Goal: Task Accomplishment & Management: Use online tool/utility

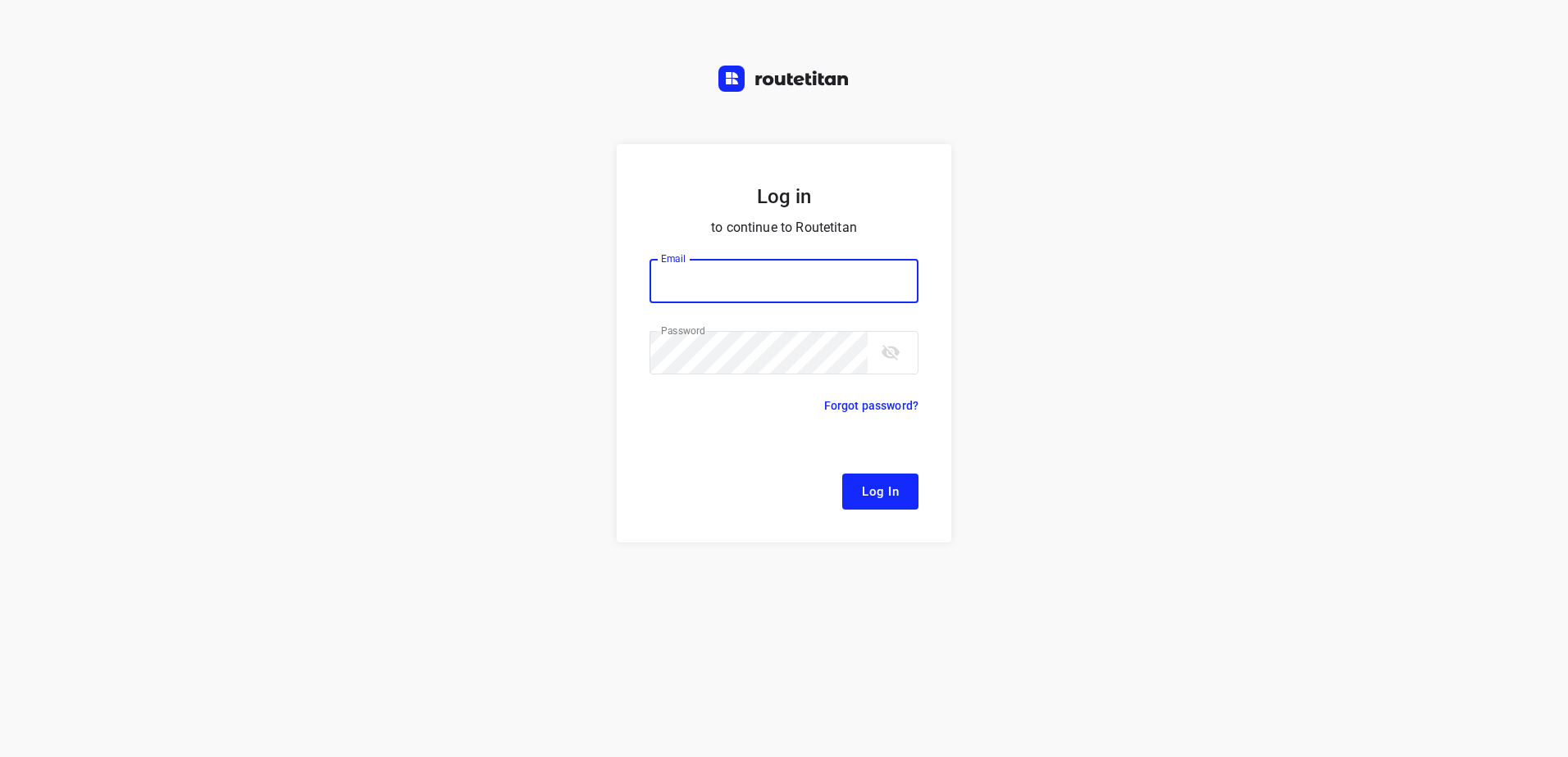
type input "[EMAIL_ADDRESS][DOMAIN_NAME]"
click at [893, 485] on span "Log In" at bounding box center [880, 492] width 37 height 21
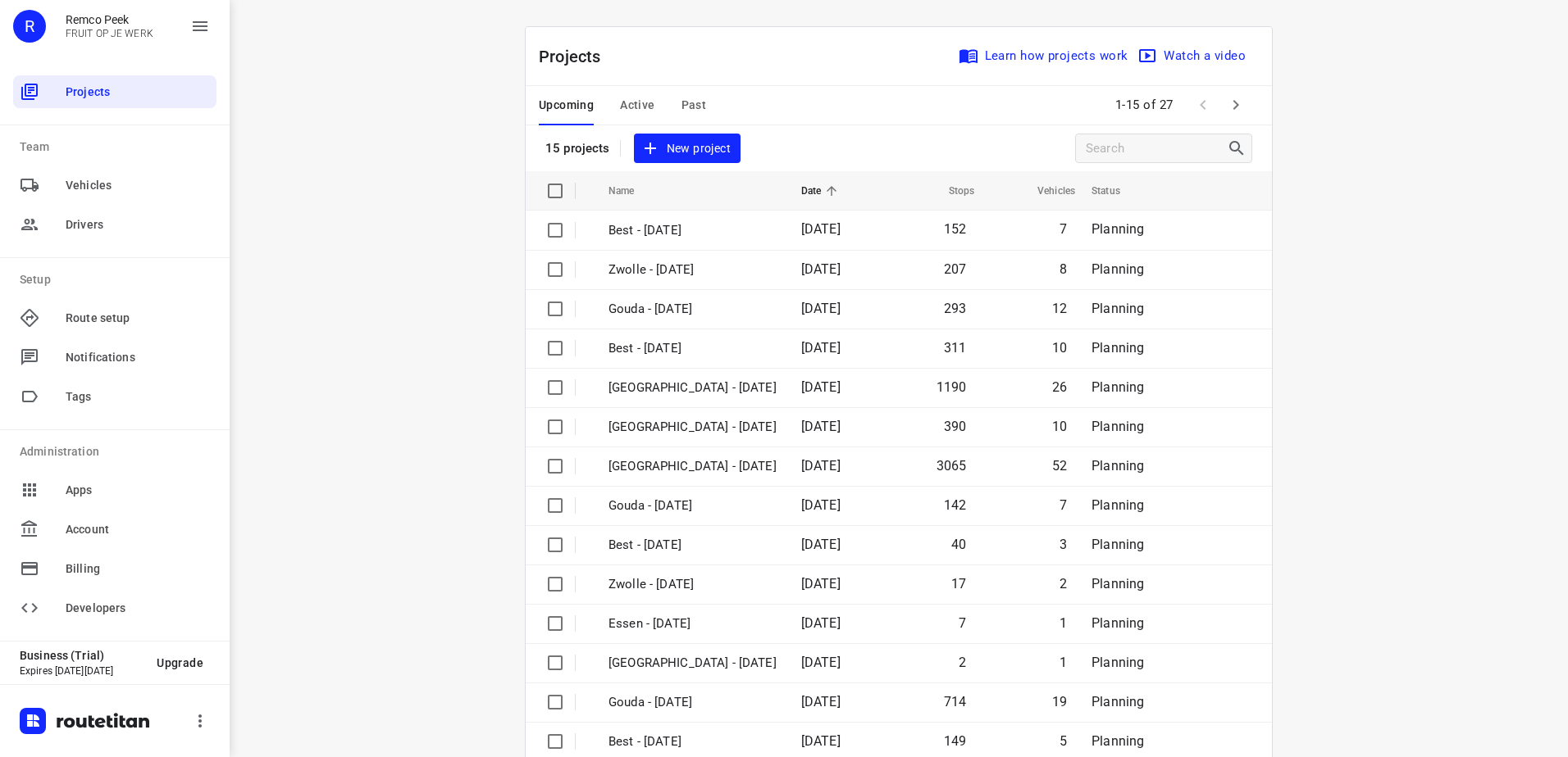
click at [635, 107] on span "Active" at bounding box center [637, 105] width 35 height 20
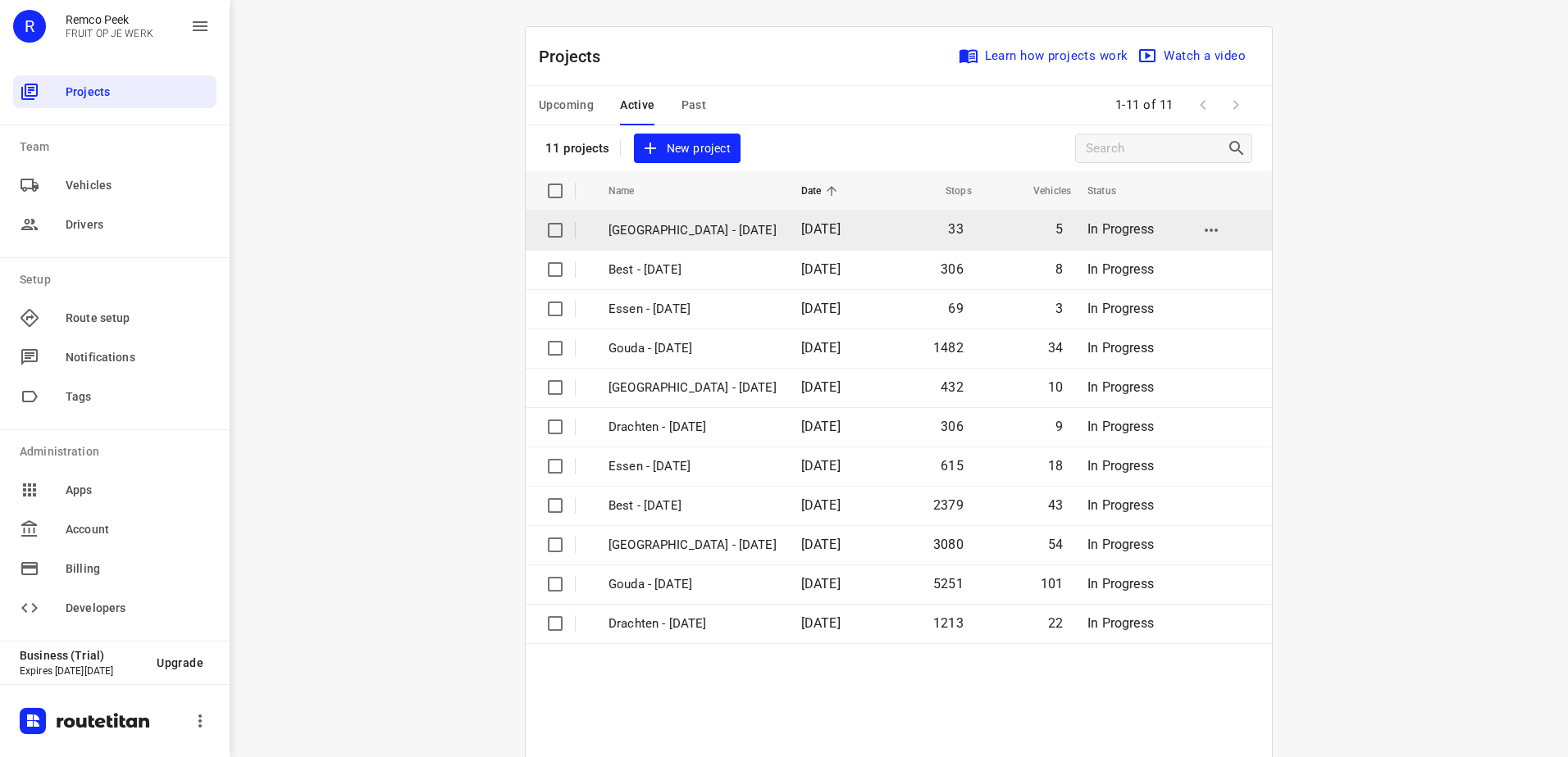
click at [702, 232] on p "[GEOGRAPHIC_DATA] - [DATE]" at bounding box center [692, 231] width 168 height 19
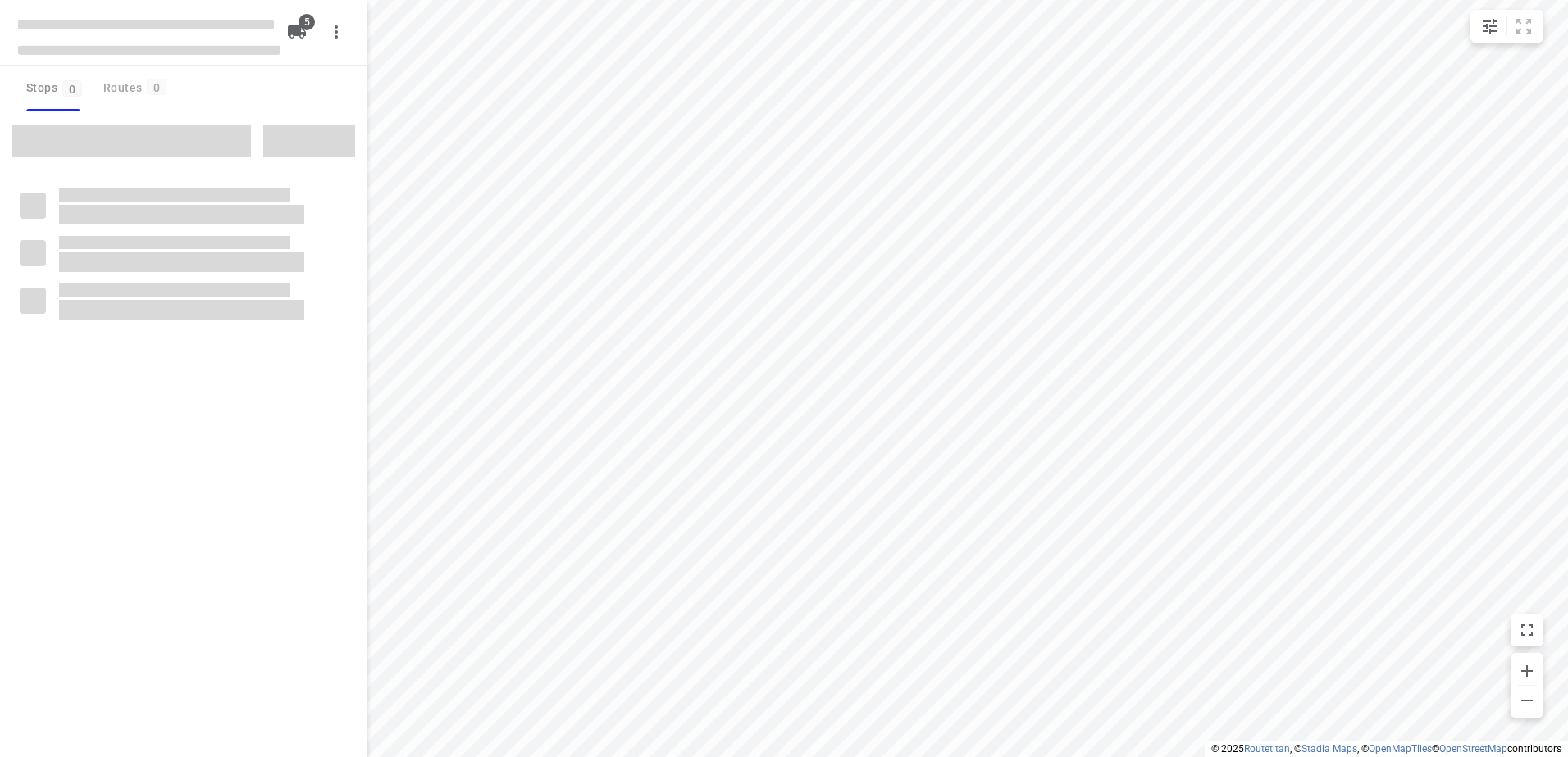
checkbox input "true"
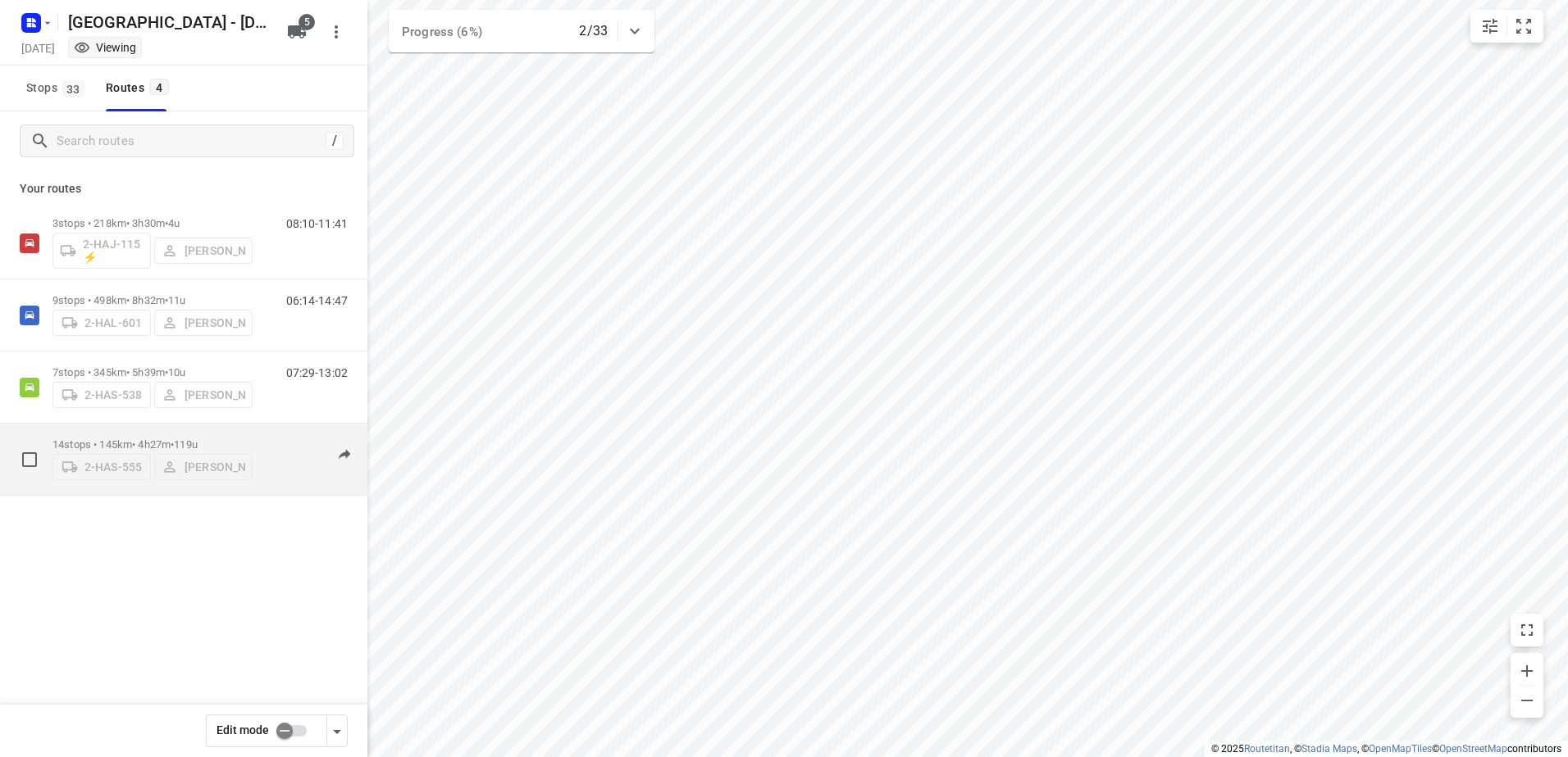
click at [125, 441] on p "14 stops • 145km • 4h27m • 119u" at bounding box center [153, 444] width 200 height 13
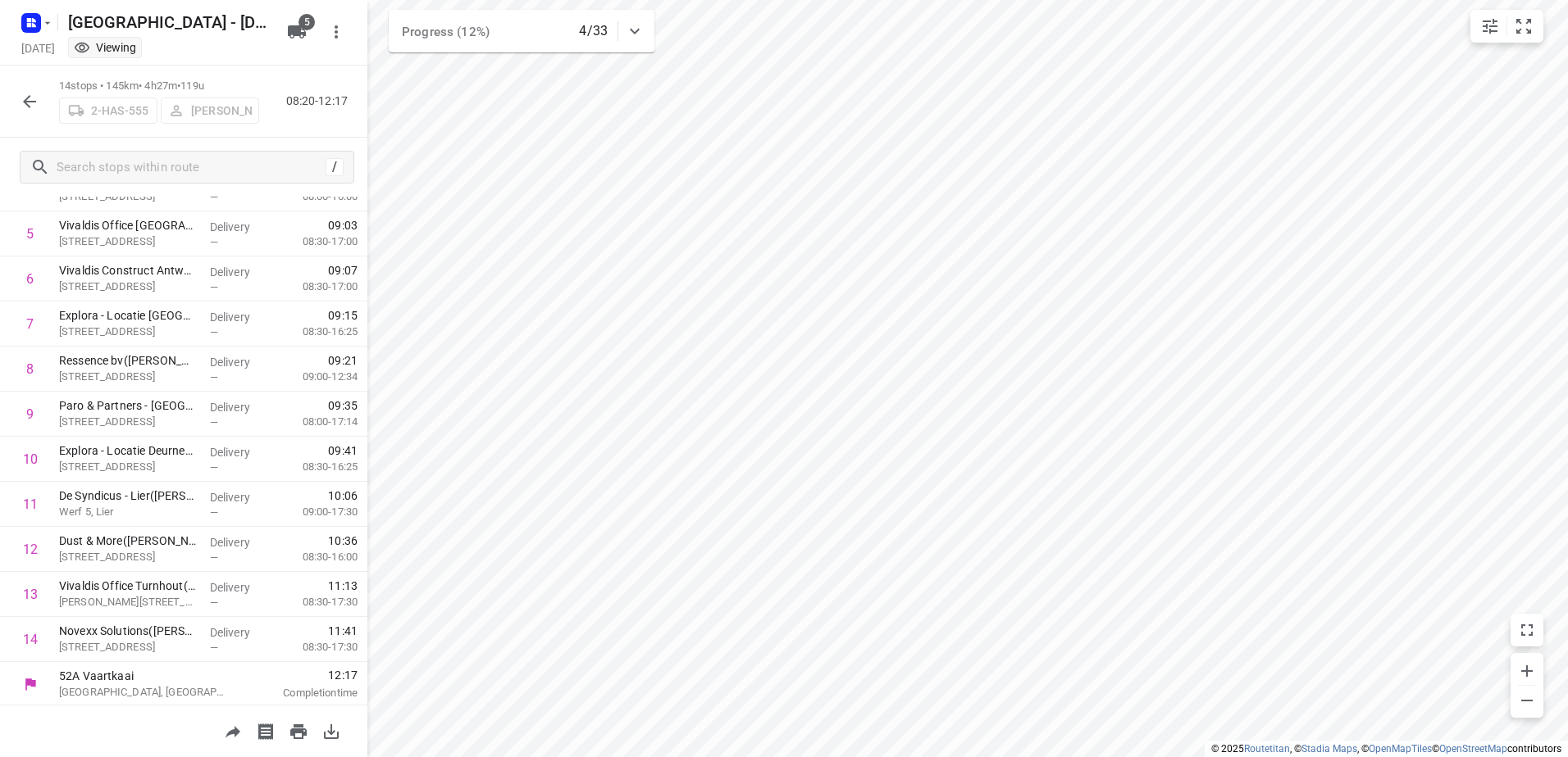
scroll to position [250, 0]
click at [34, 640] on input "checkbox" at bounding box center [30, 637] width 33 height 33
checkbox input "true"
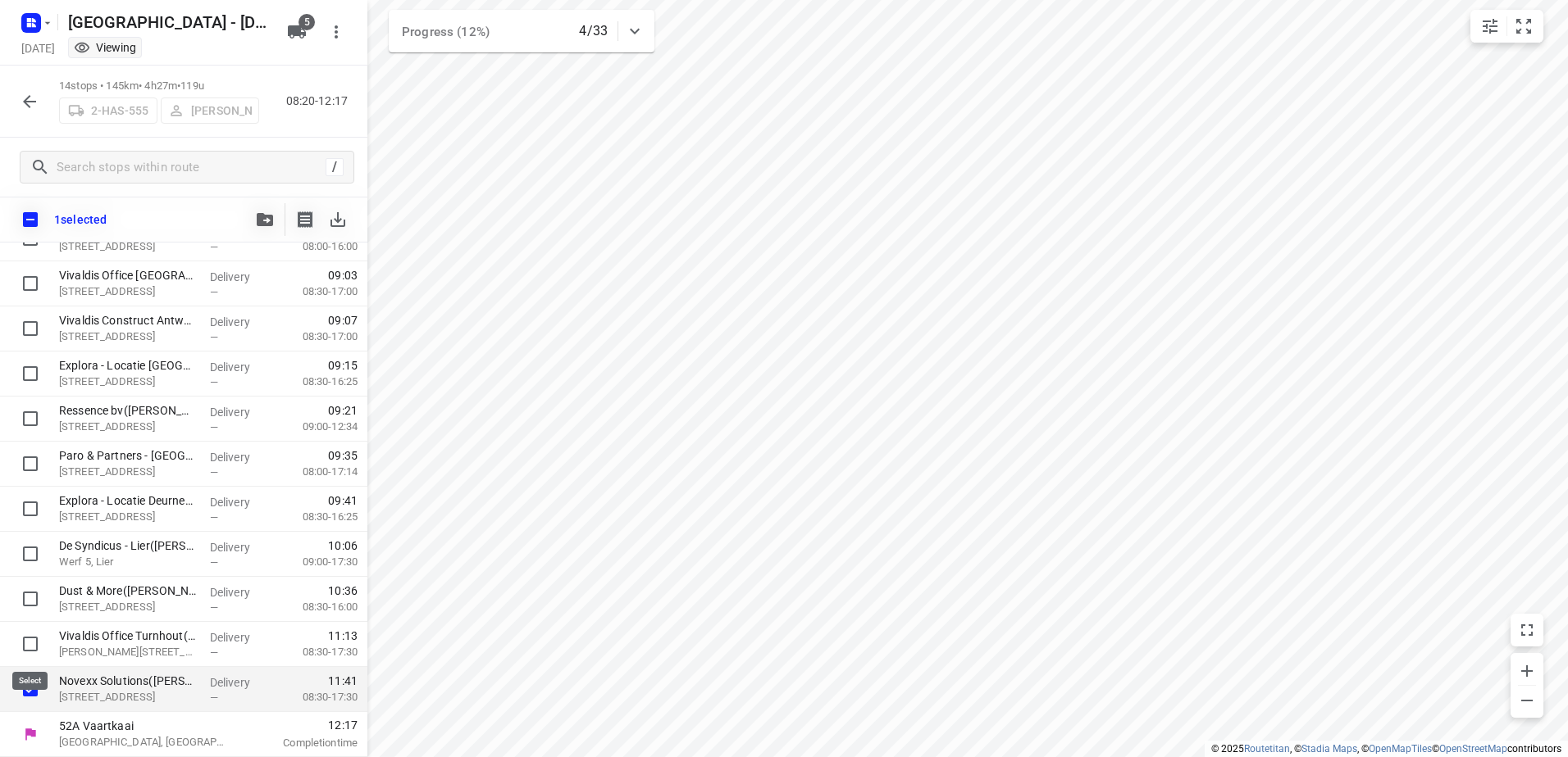
scroll to position [243, 0]
click at [32, 684] on input "checkbox" at bounding box center [30, 689] width 33 height 33
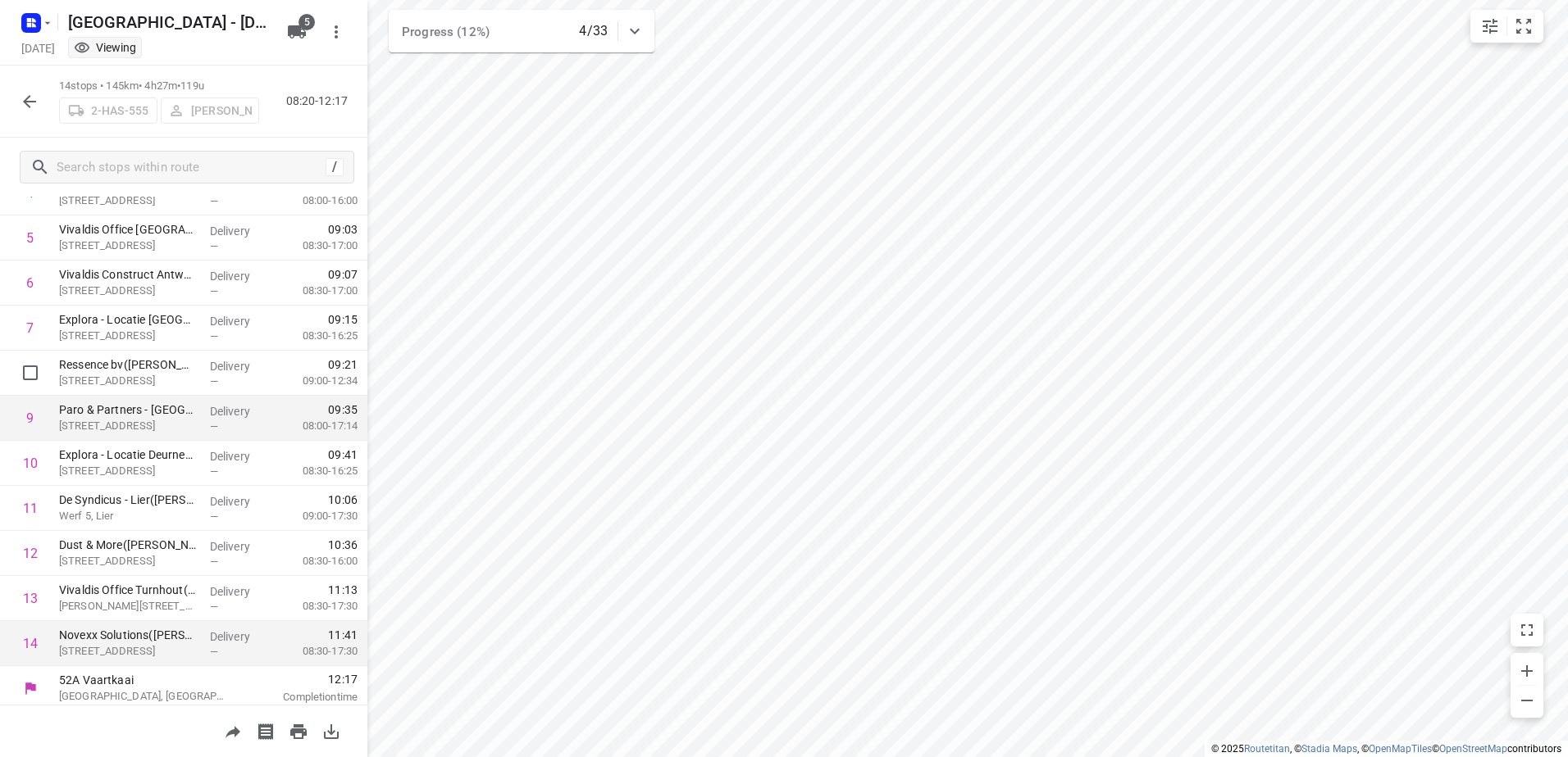
scroll to position [250, 0]
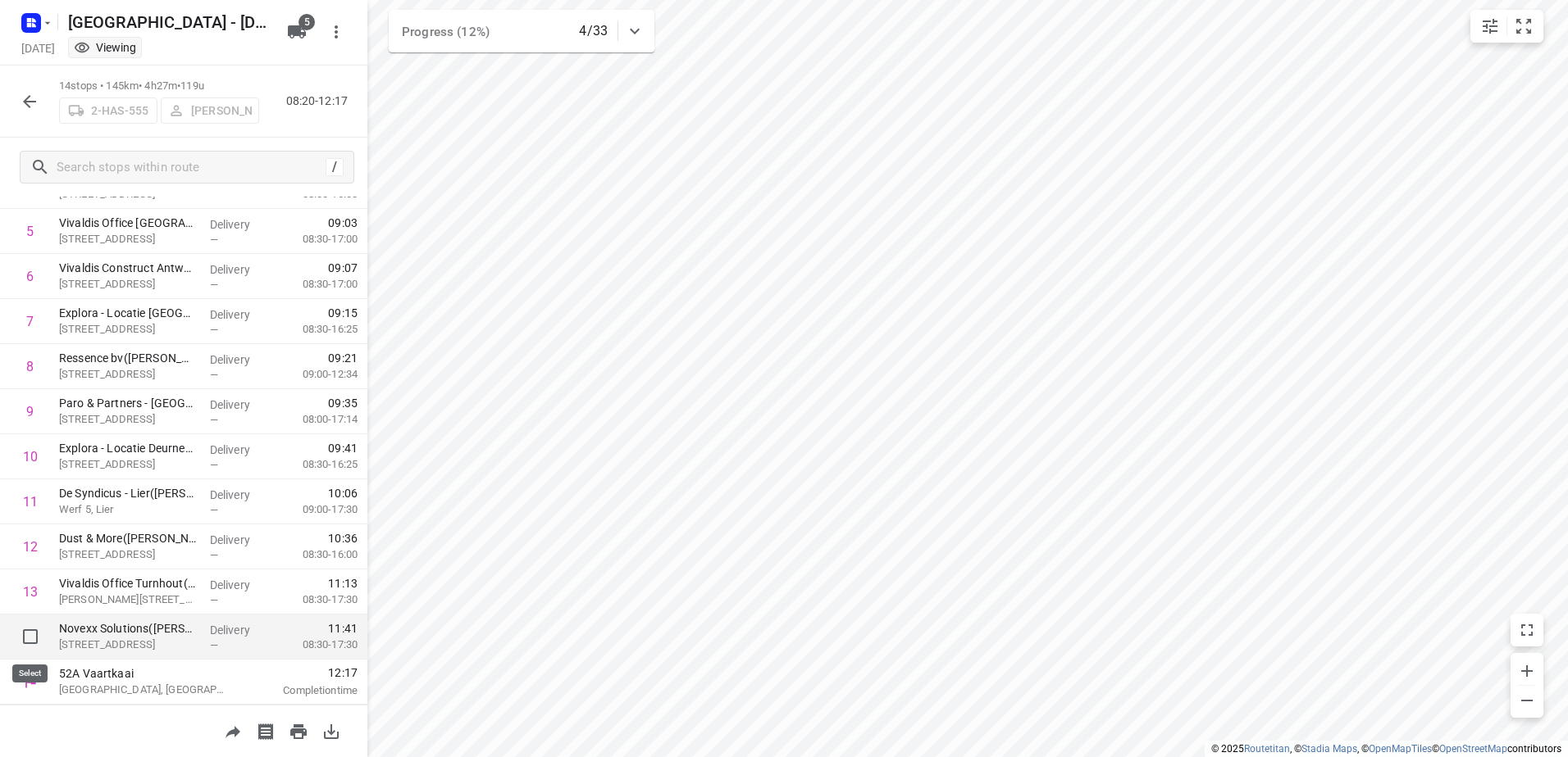
click at [31, 637] on input "checkbox" at bounding box center [30, 637] width 33 height 33
checkbox input "true"
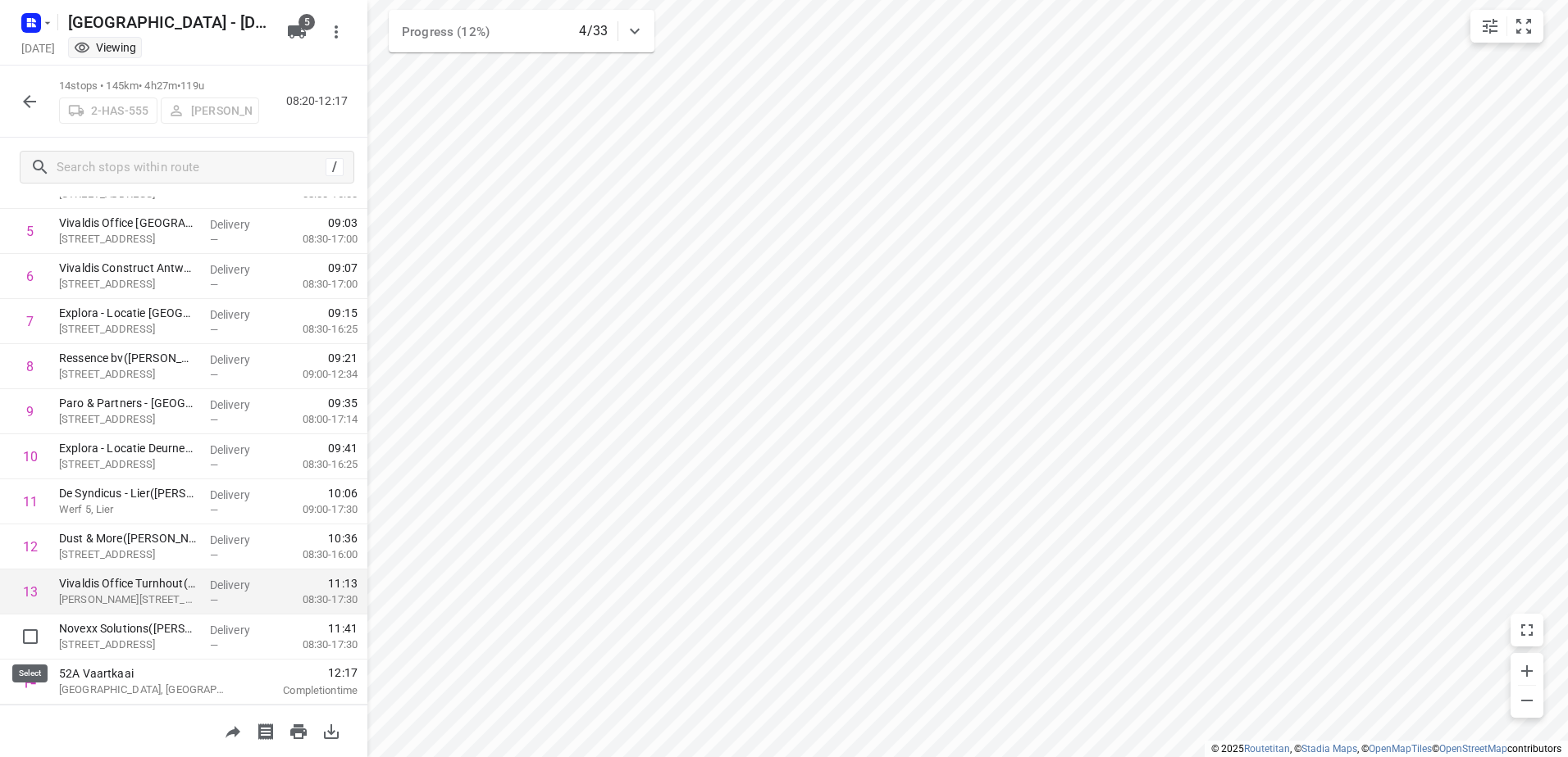
scroll to position [243, 0]
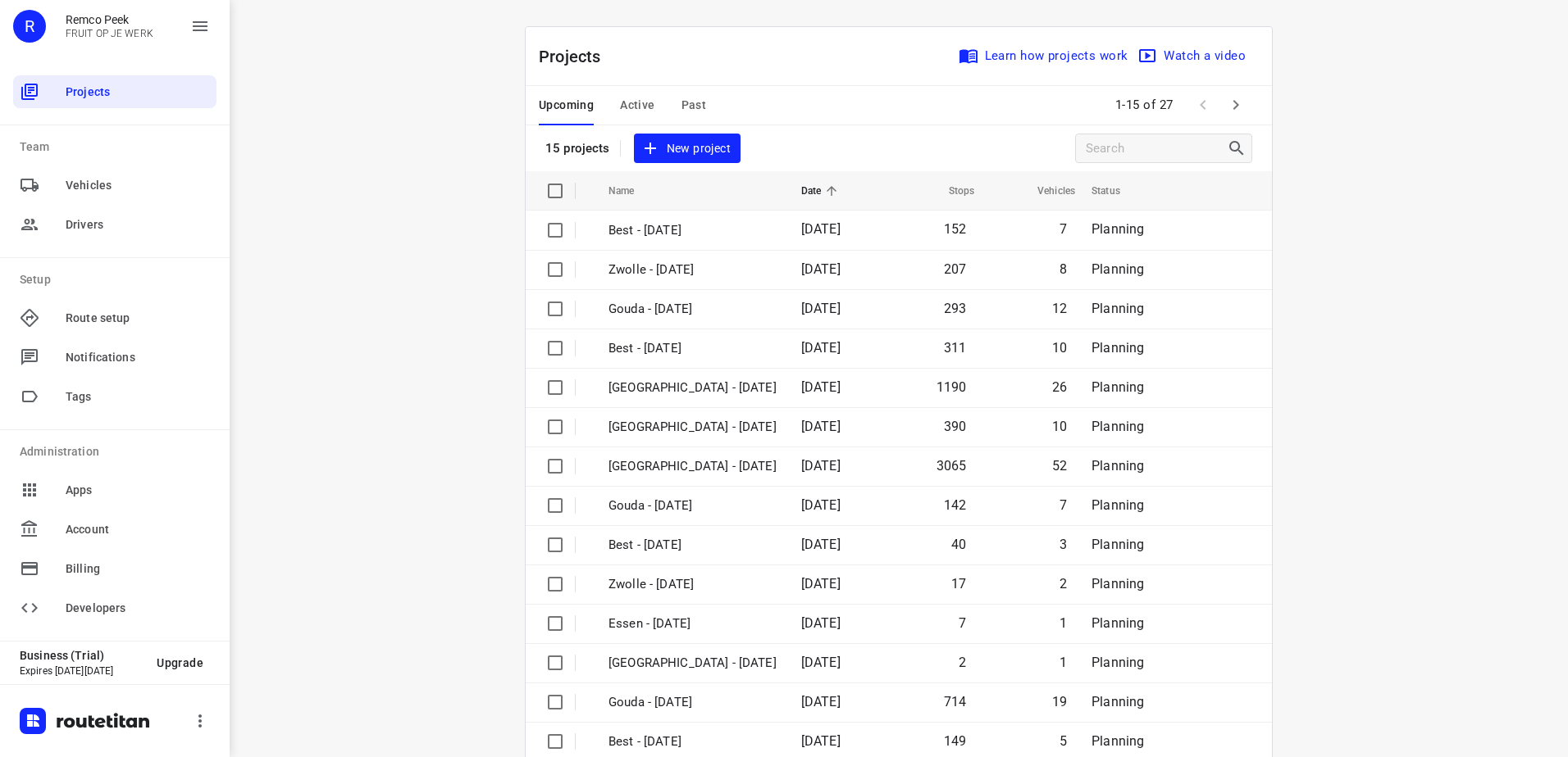
click at [637, 105] on span "Active" at bounding box center [637, 105] width 35 height 20
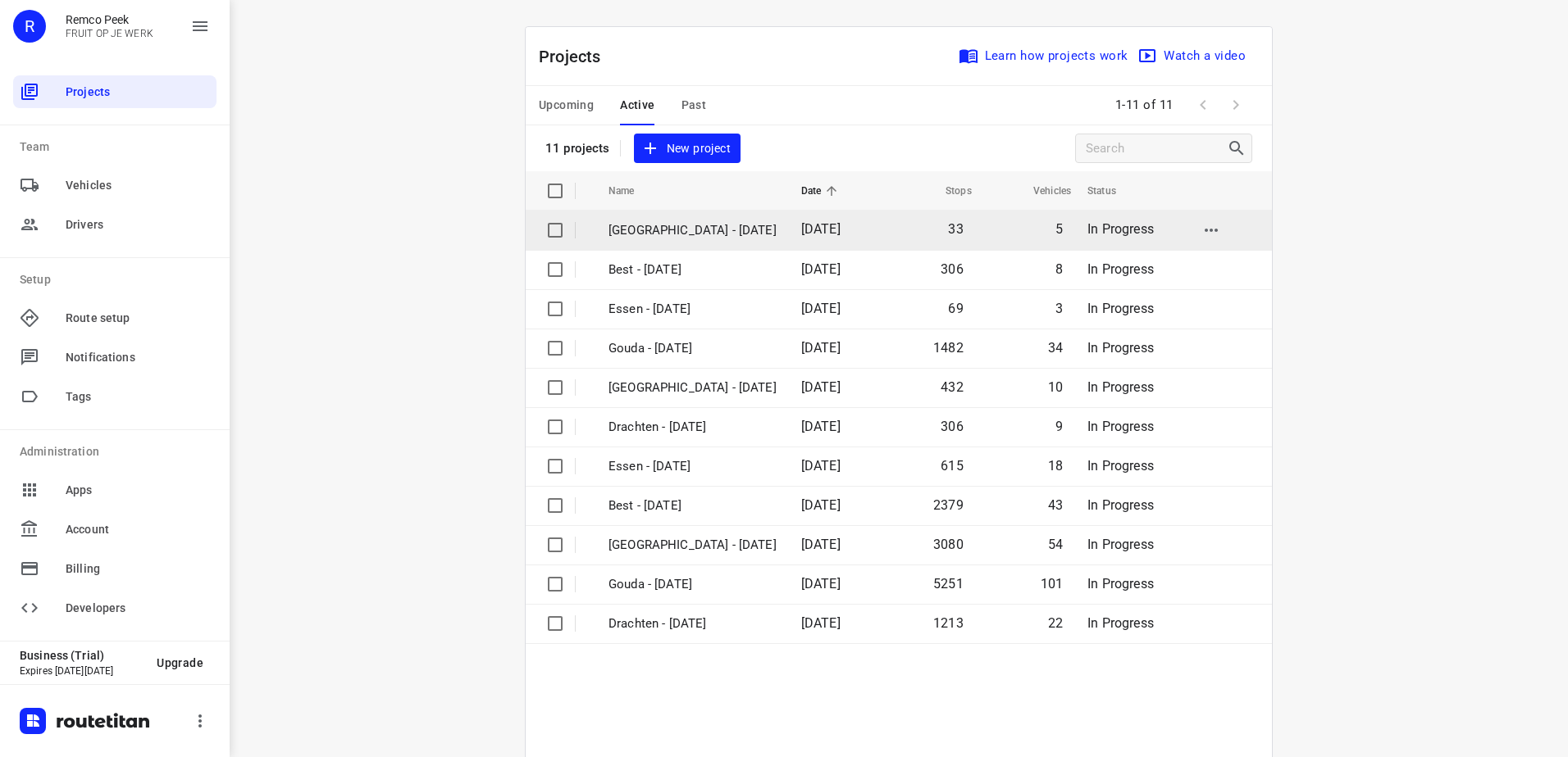
click at [692, 237] on p "[GEOGRAPHIC_DATA] - [DATE]" at bounding box center [692, 231] width 168 height 19
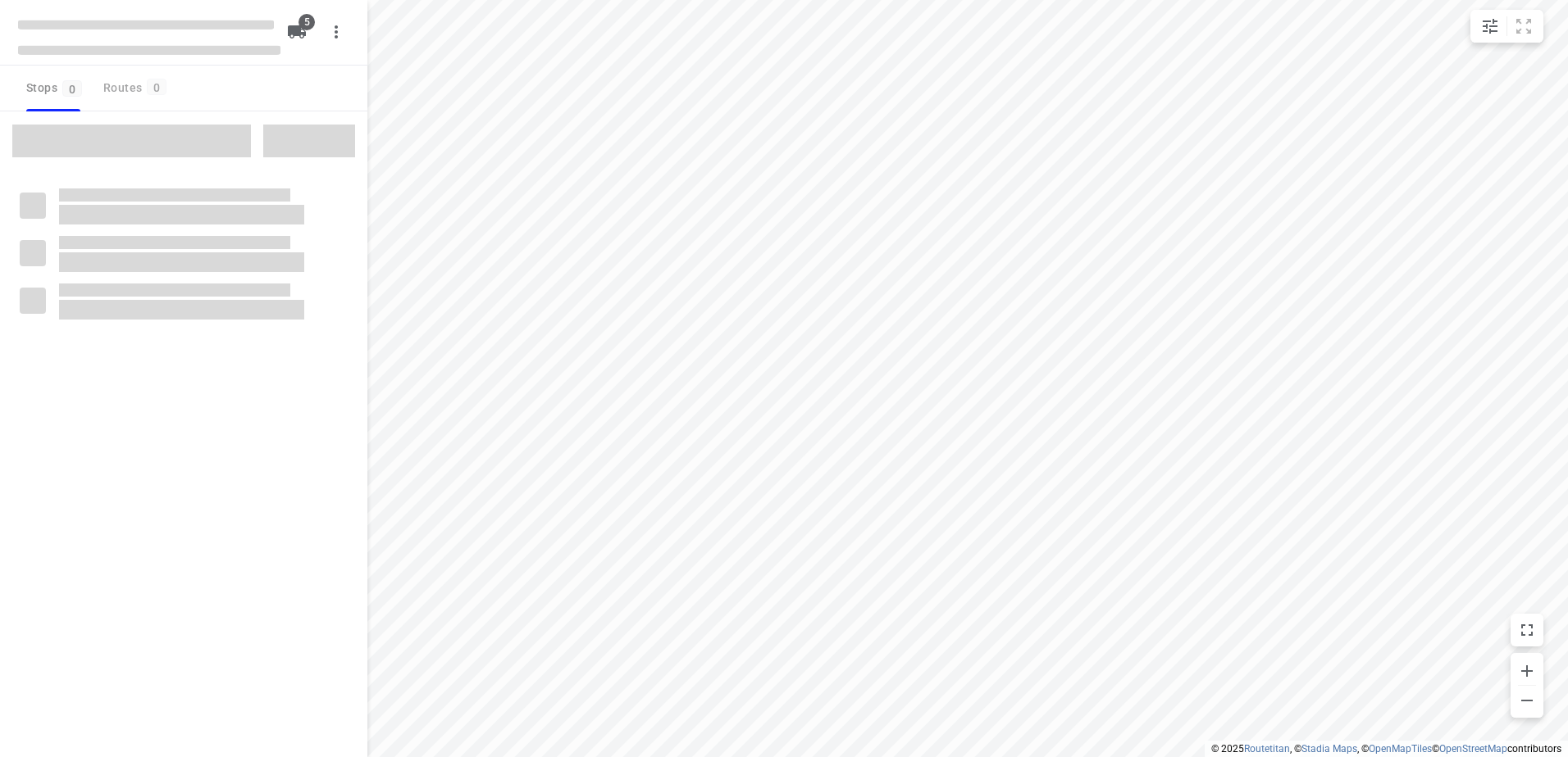
checkbox input "true"
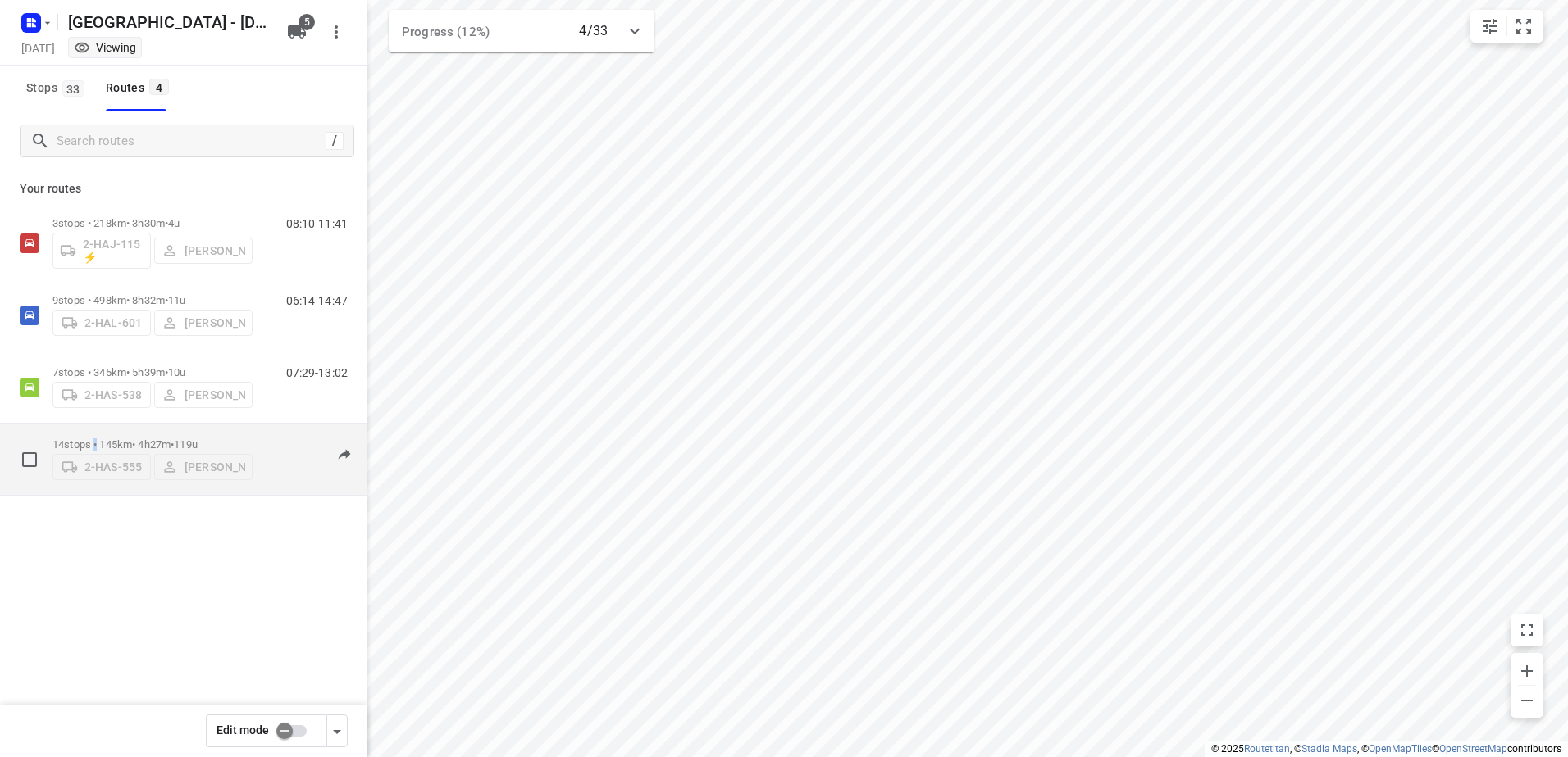
click at [97, 438] on p "14 stops • 145km • 4h27m • 119u" at bounding box center [153, 444] width 200 height 13
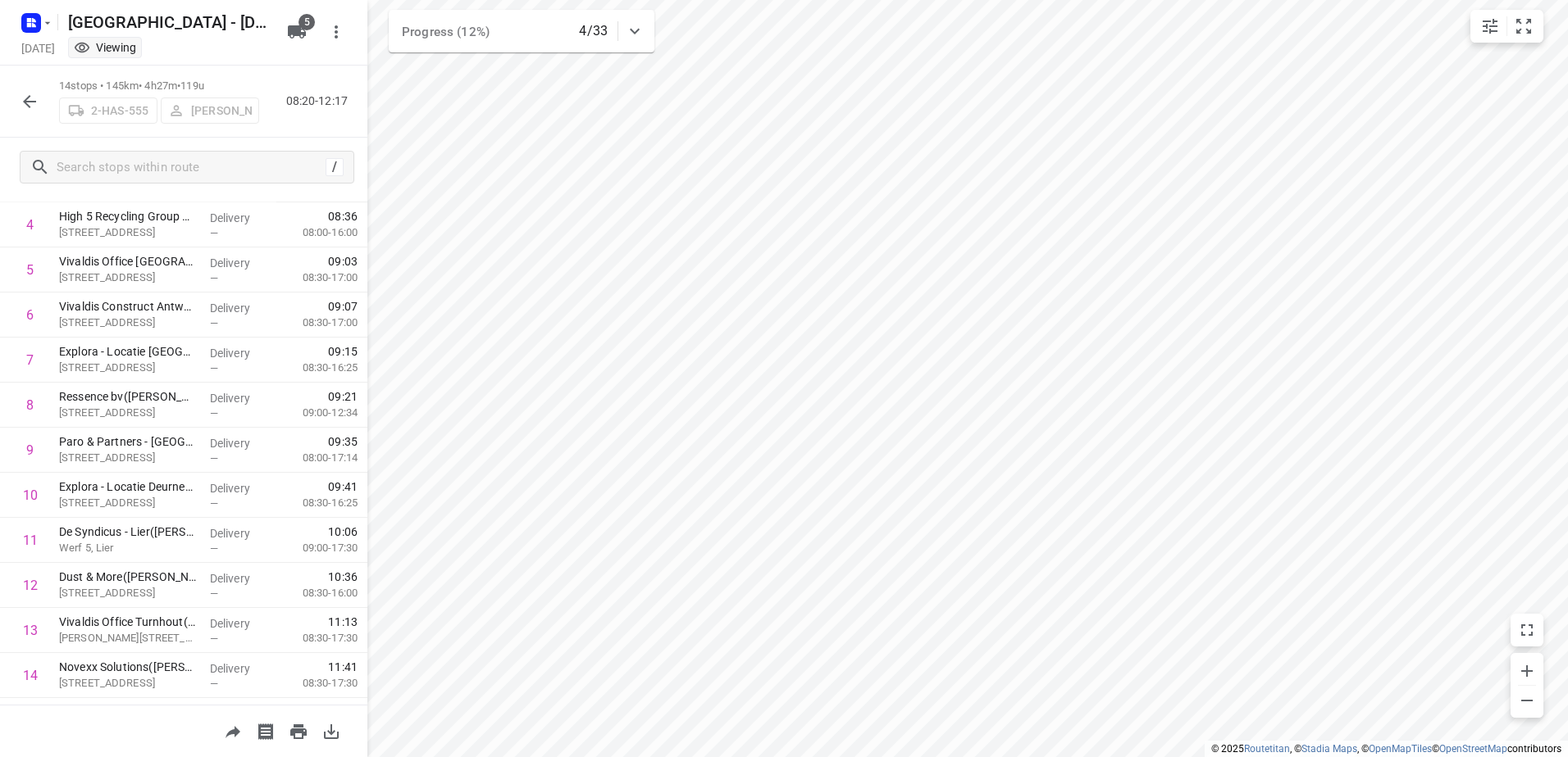
scroll to position [250, 0]
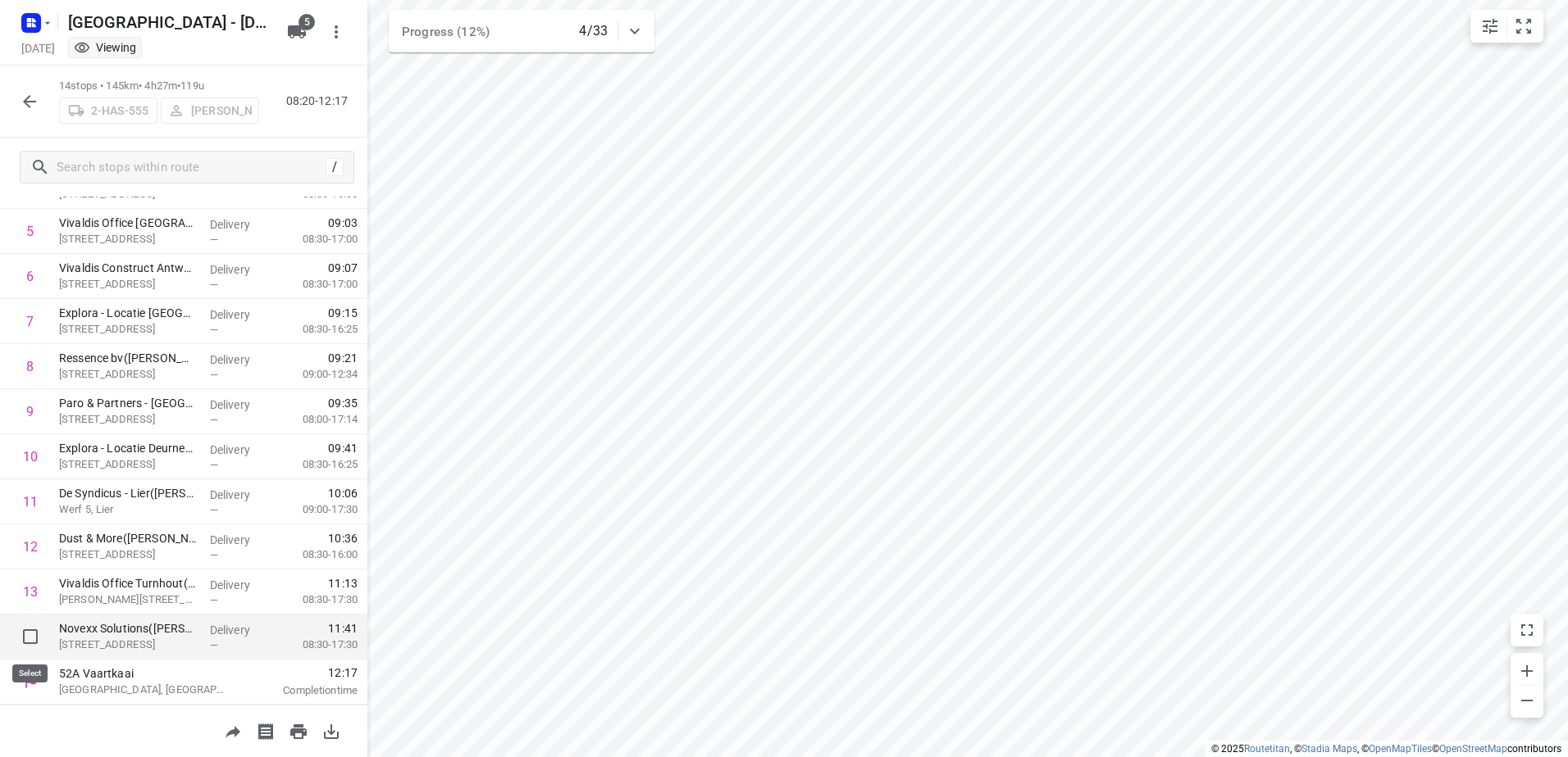
click at [31, 642] on input "checkbox" at bounding box center [30, 637] width 33 height 33
checkbox input "true"
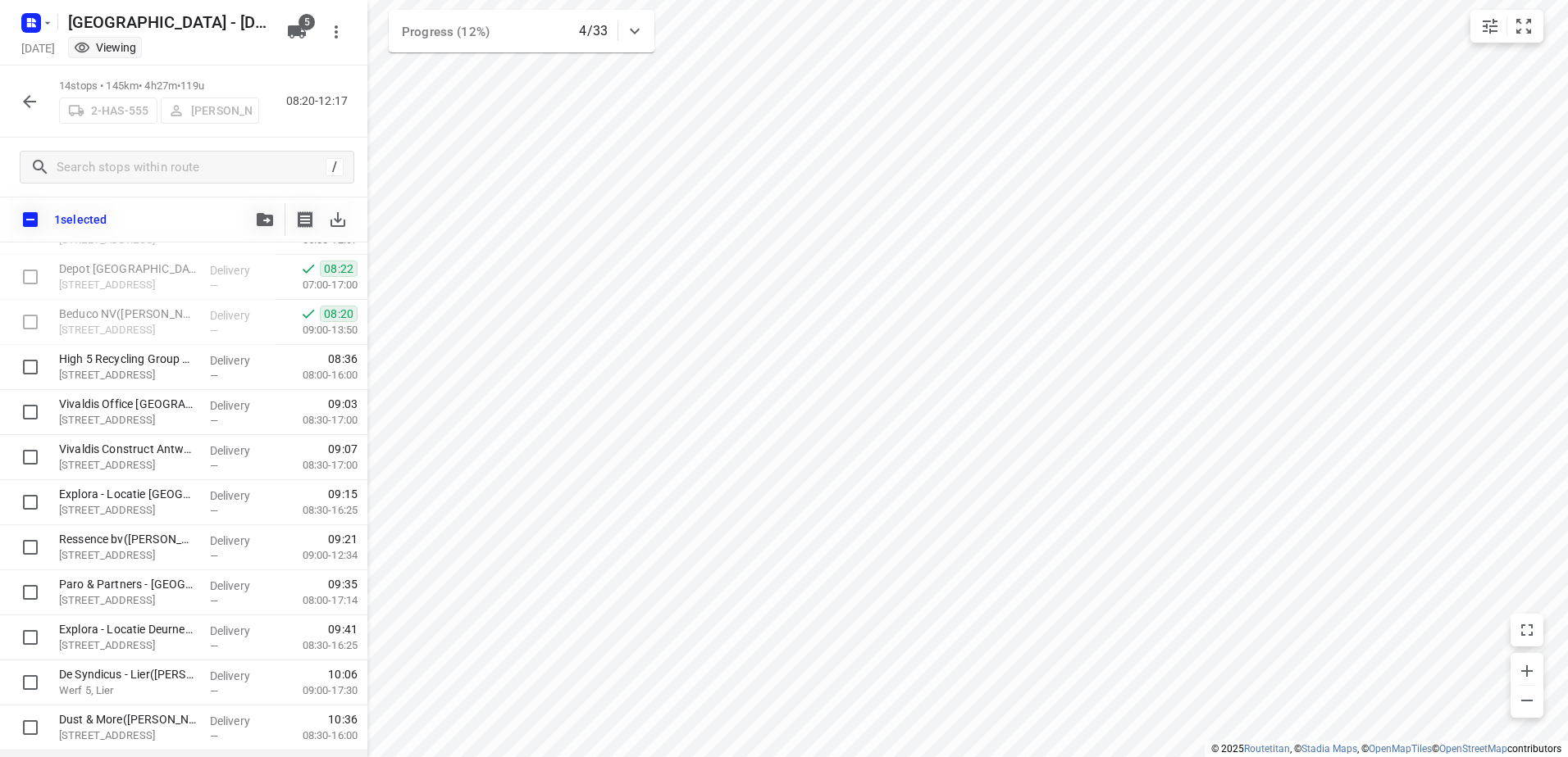
scroll to position [243, 0]
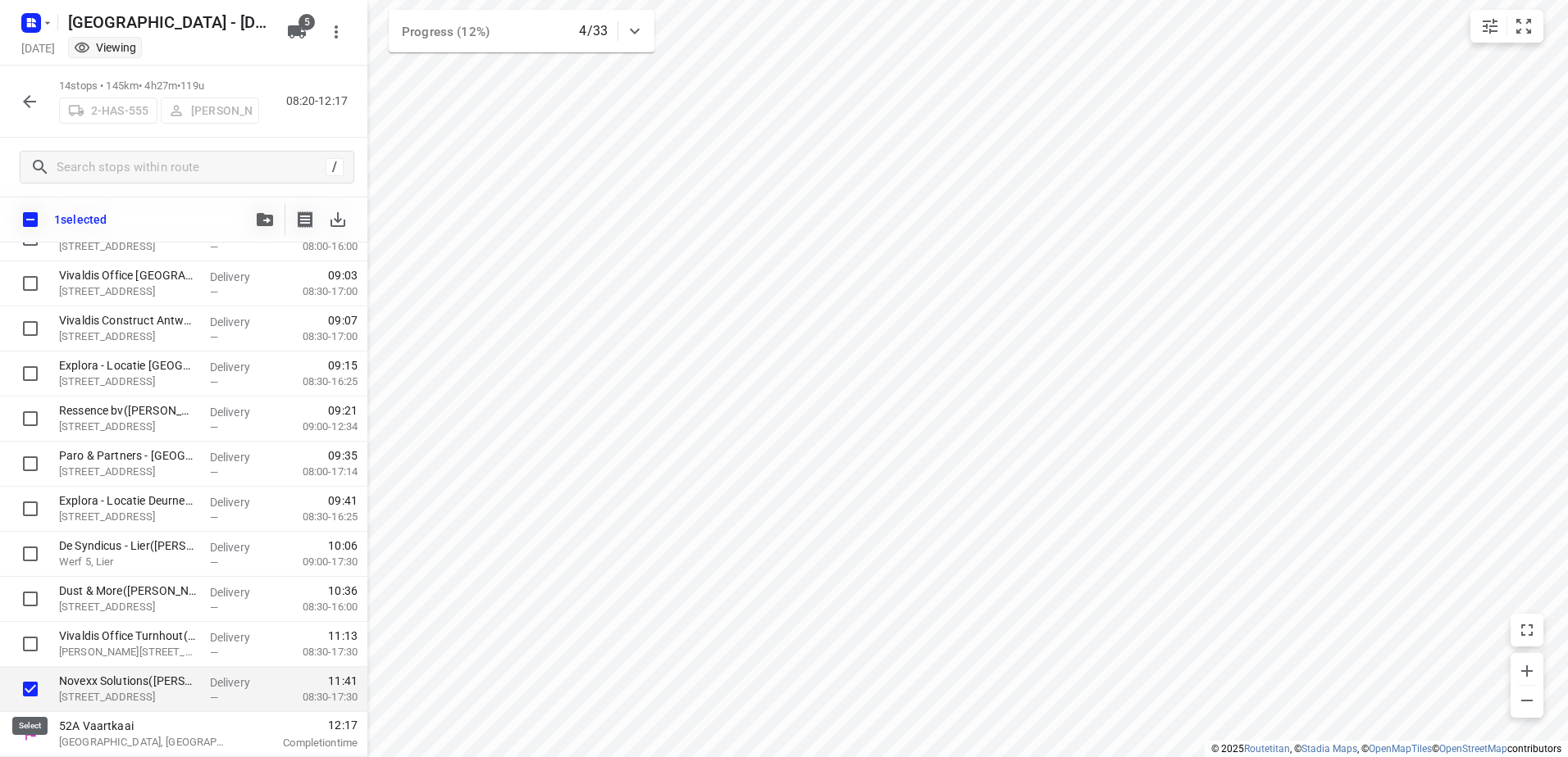
click at [31, 693] on input "checkbox" at bounding box center [30, 689] width 33 height 33
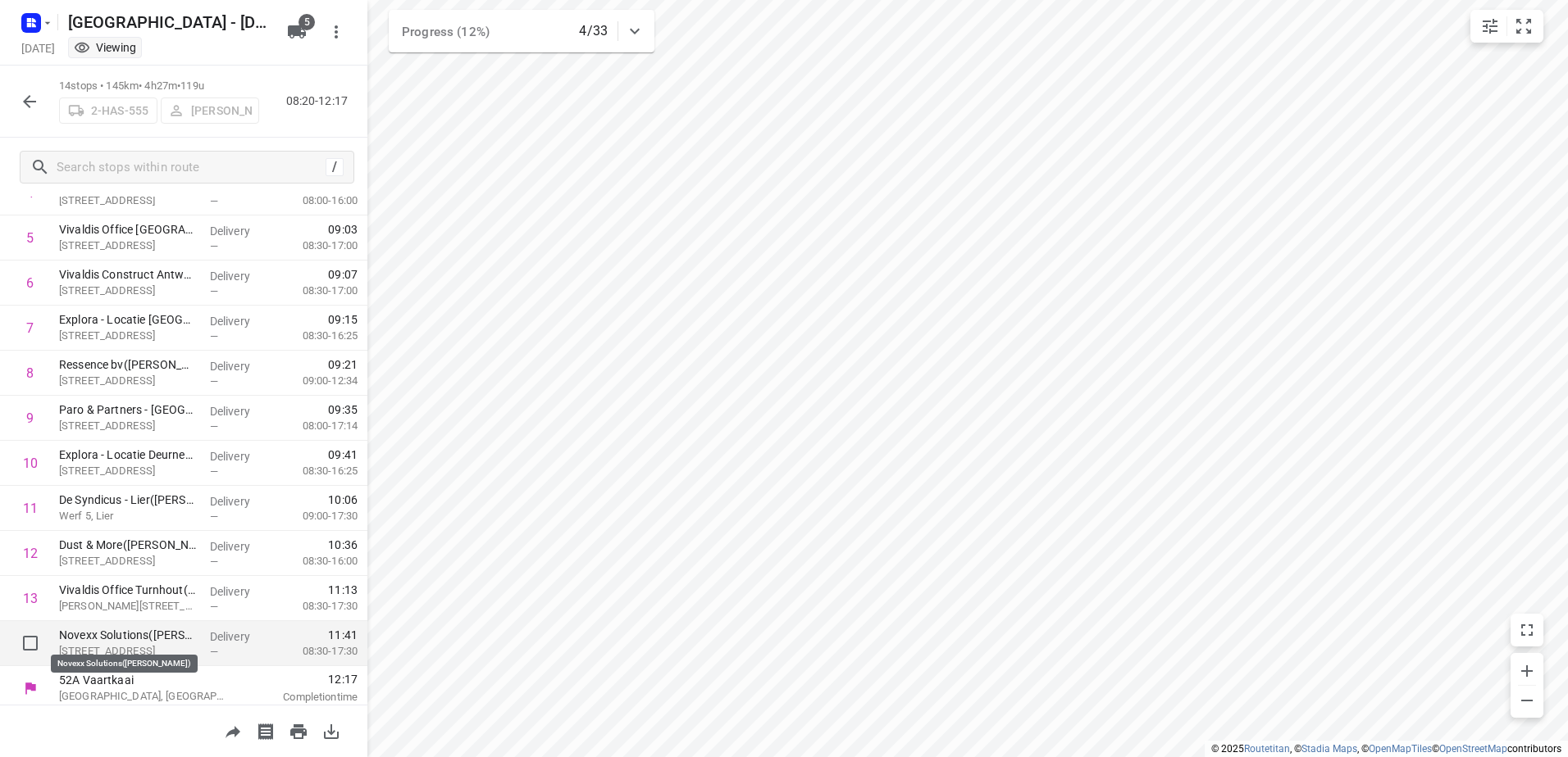
click at [145, 633] on p "Novexx Solutions([PERSON_NAME])" at bounding box center [128, 635] width 137 height 16
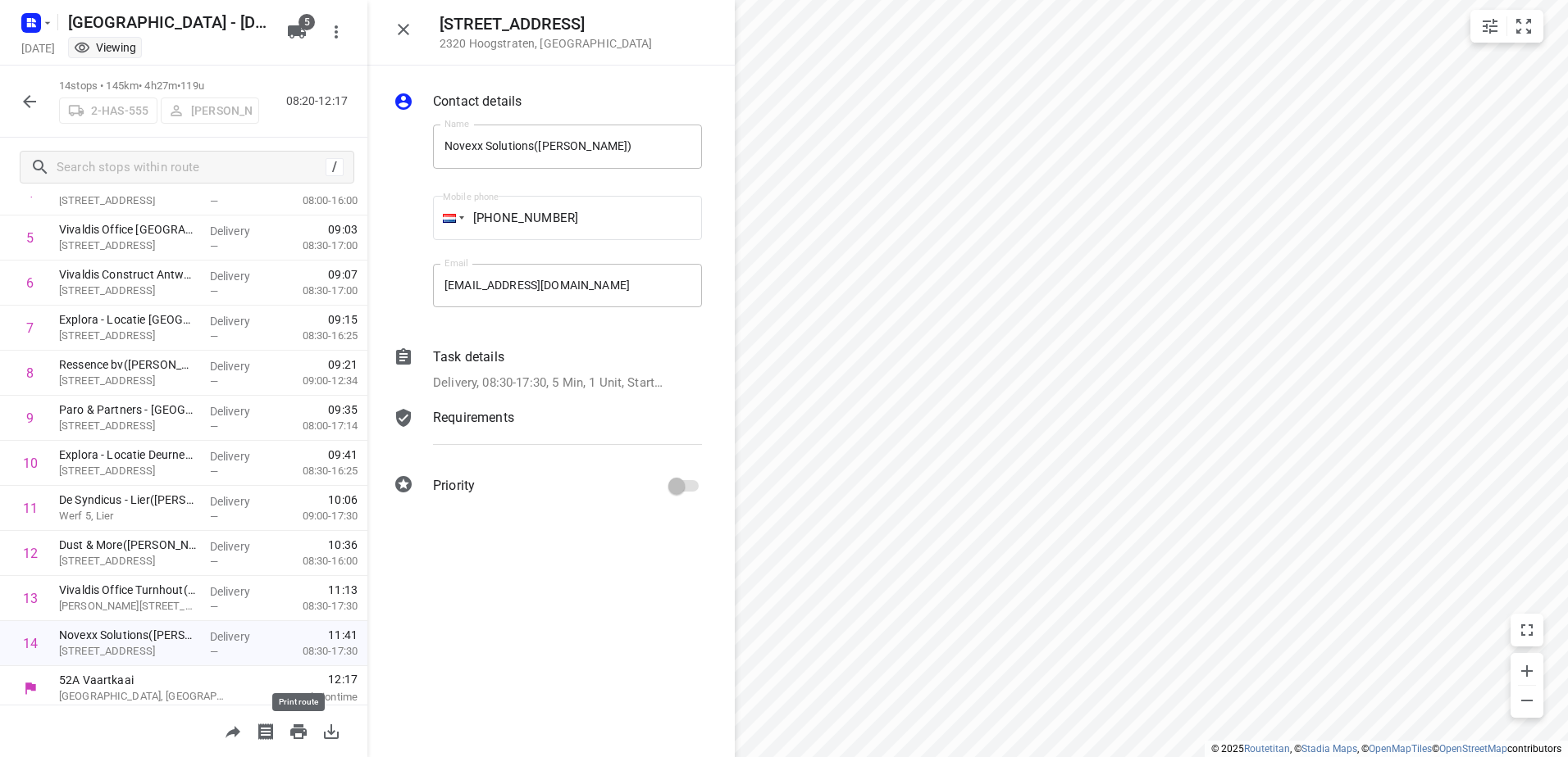
click at [297, 728] on icon "button" at bounding box center [298, 732] width 20 height 19
